Goal: Register for event/course

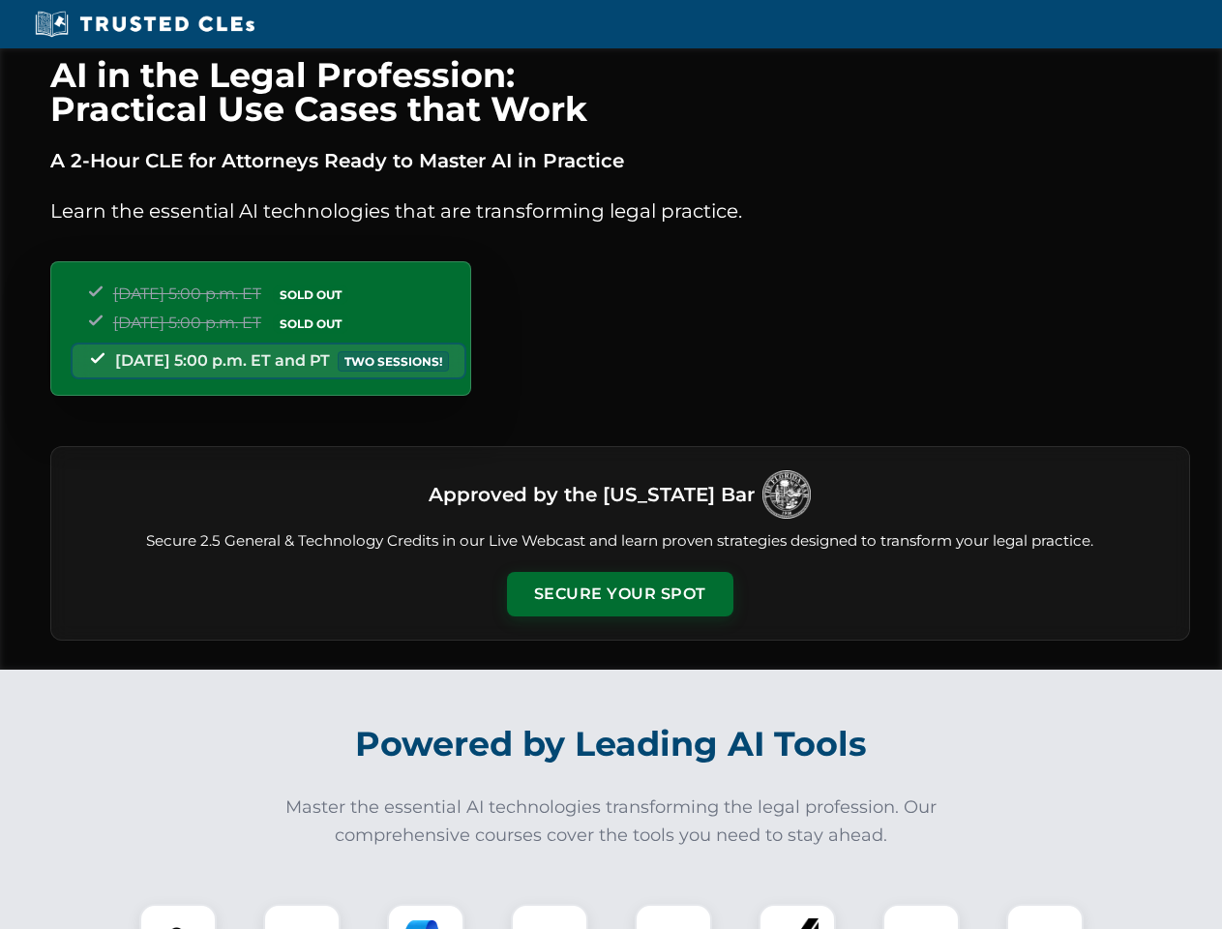
click at [619, 594] on button "Secure Your Spot" at bounding box center [620, 594] width 226 height 45
click at [178, 916] on img at bounding box center [178, 942] width 56 height 56
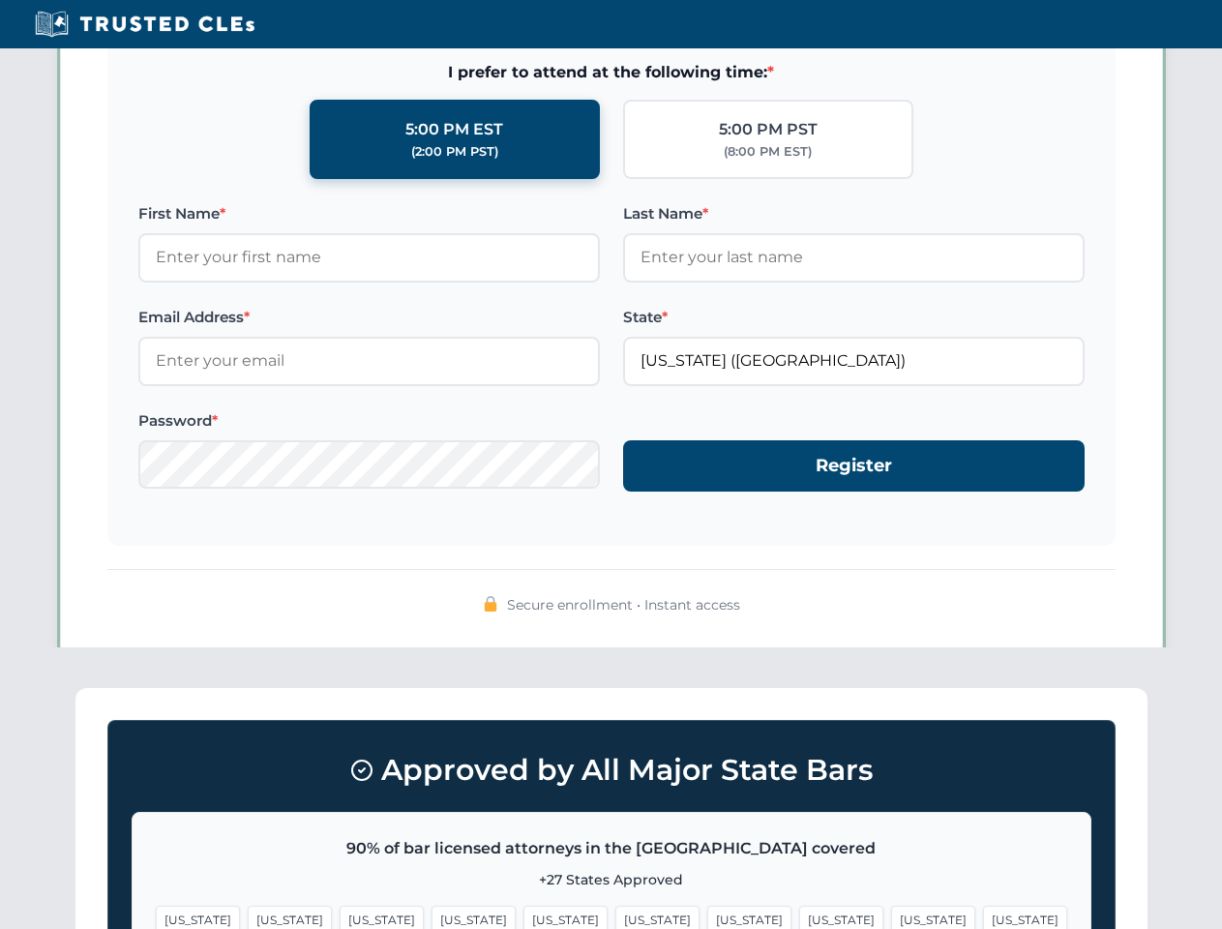
click at [707, 916] on span "[US_STATE]" at bounding box center [749, 920] width 84 height 28
click at [891, 916] on span "[US_STATE]" at bounding box center [933, 920] width 84 height 28
